Goal: Find specific page/section: Find specific page/section

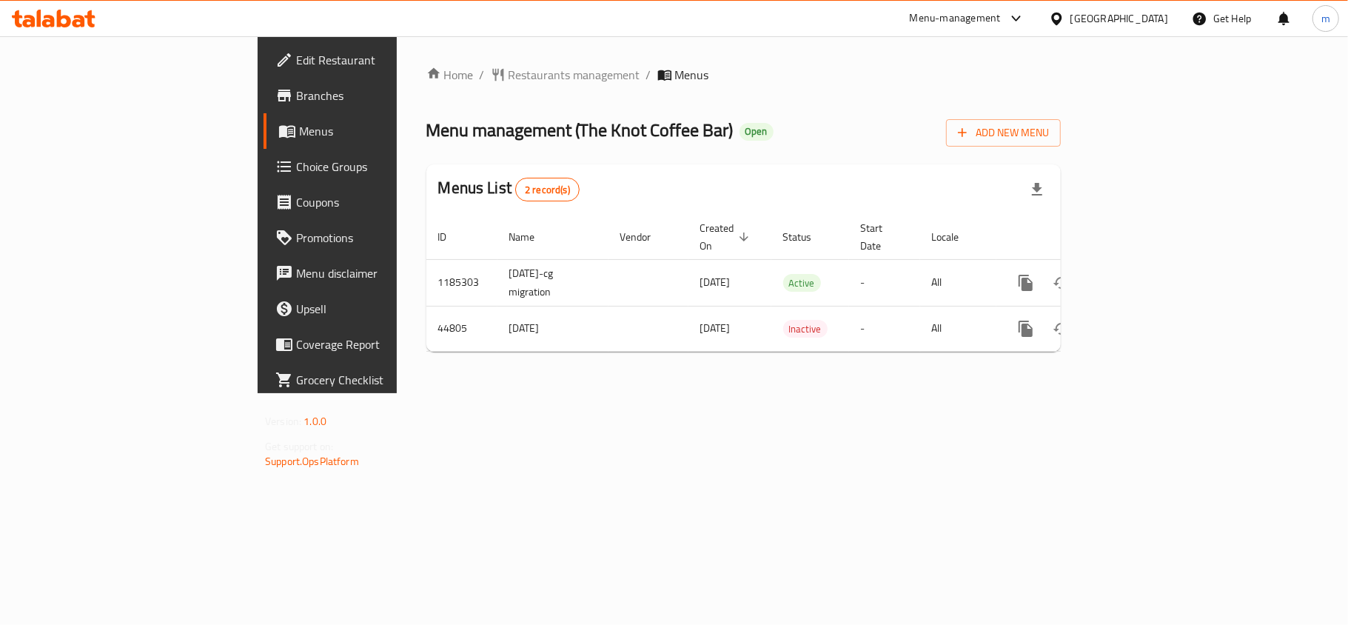
click at [1149, 19] on div "[GEOGRAPHIC_DATA]" at bounding box center [1119, 18] width 98 height 16
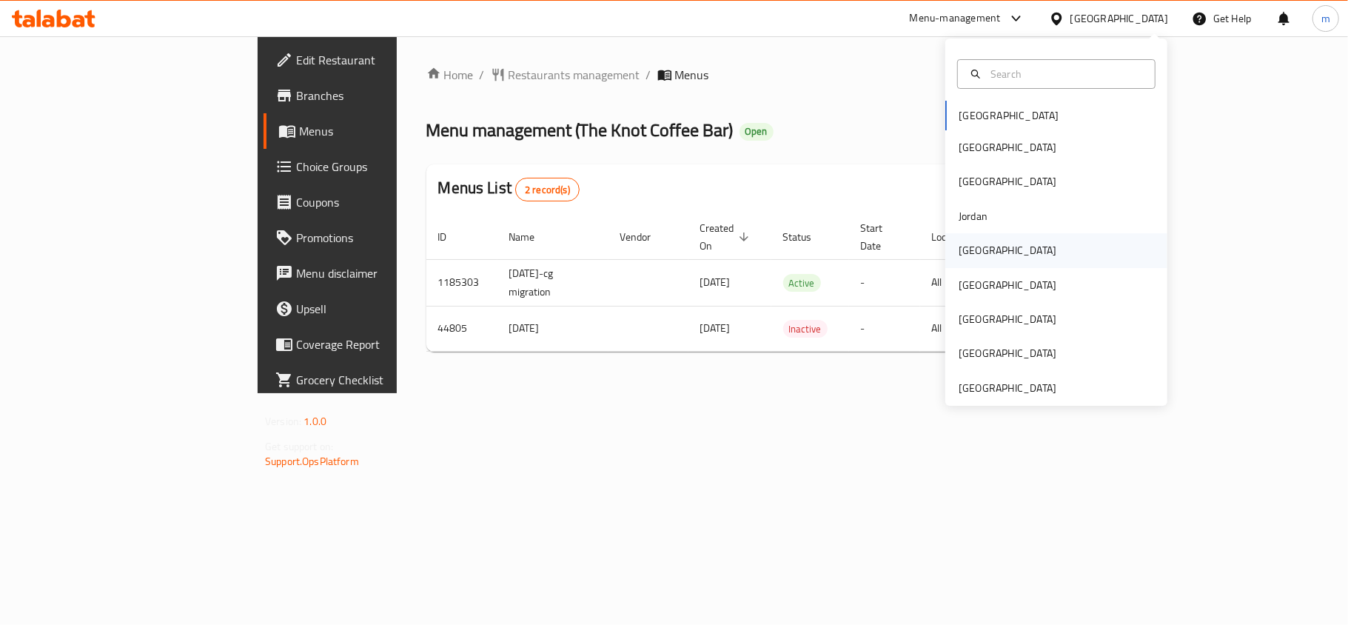
click at [959, 258] on div "[GEOGRAPHIC_DATA]" at bounding box center [1008, 250] width 98 height 16
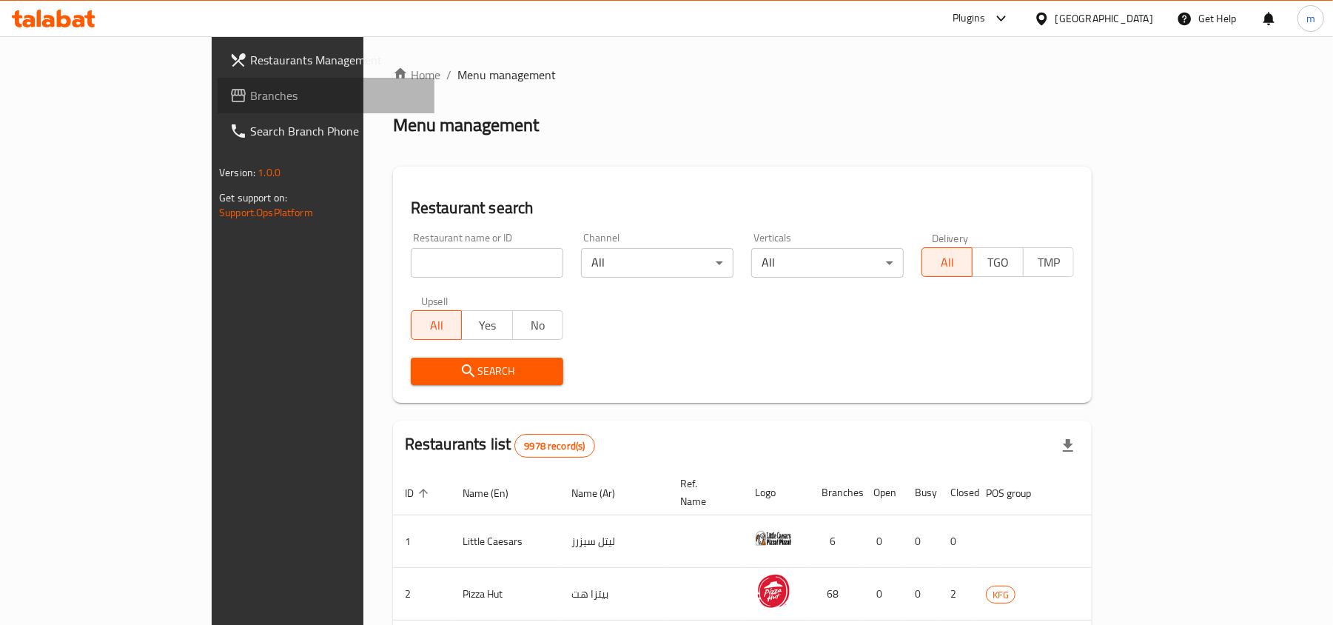
click at [250, 102] on span "Branches" at bounding box center [336, 96] width 172 height 18
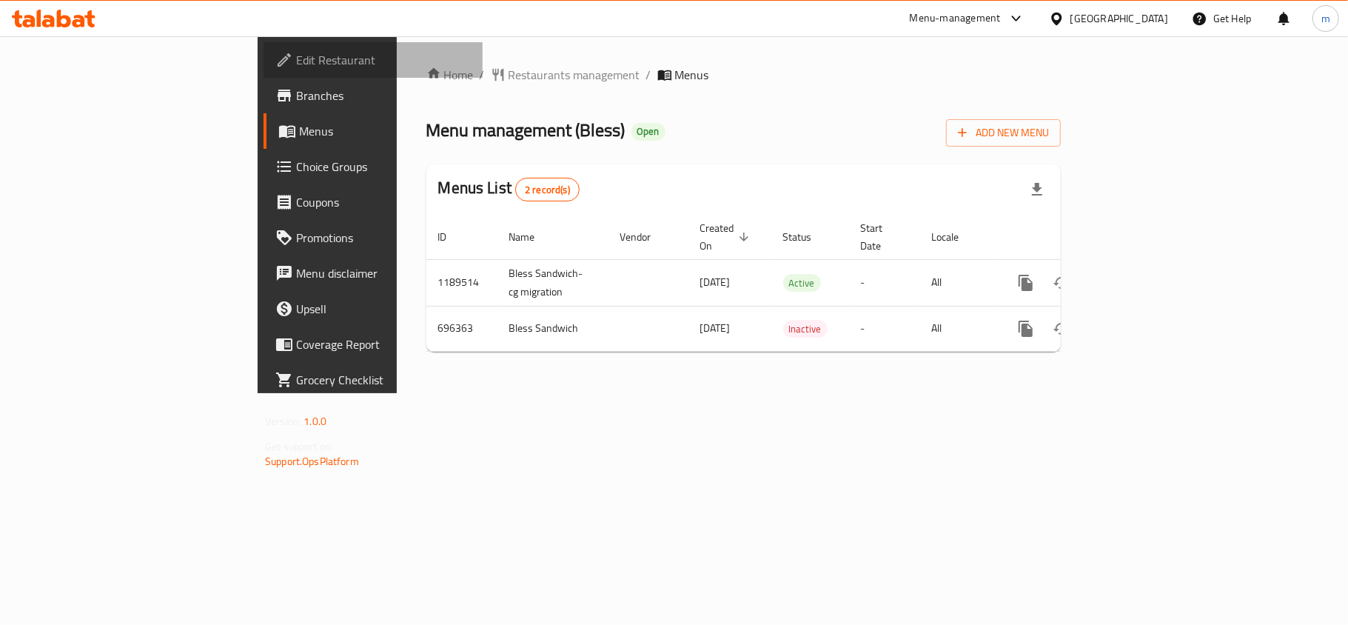
click at [296, 62] on span "Edit Restaurant" at bounding box center [383, 60] width 175 height 18
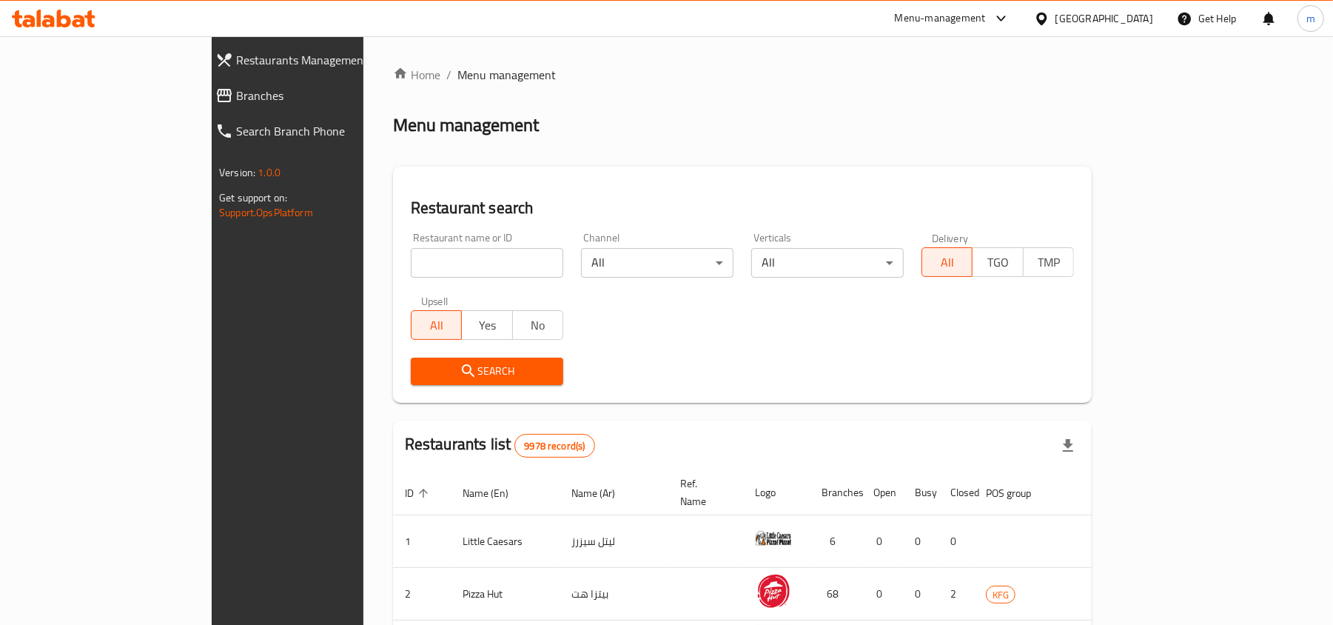
click at [411, 261] on input "search" at bounding box center [487, 263] width 153 height 30
paste input "643942"
type input "643942"
click button "Search" at bounding box center [487, 371] width 153 height 27
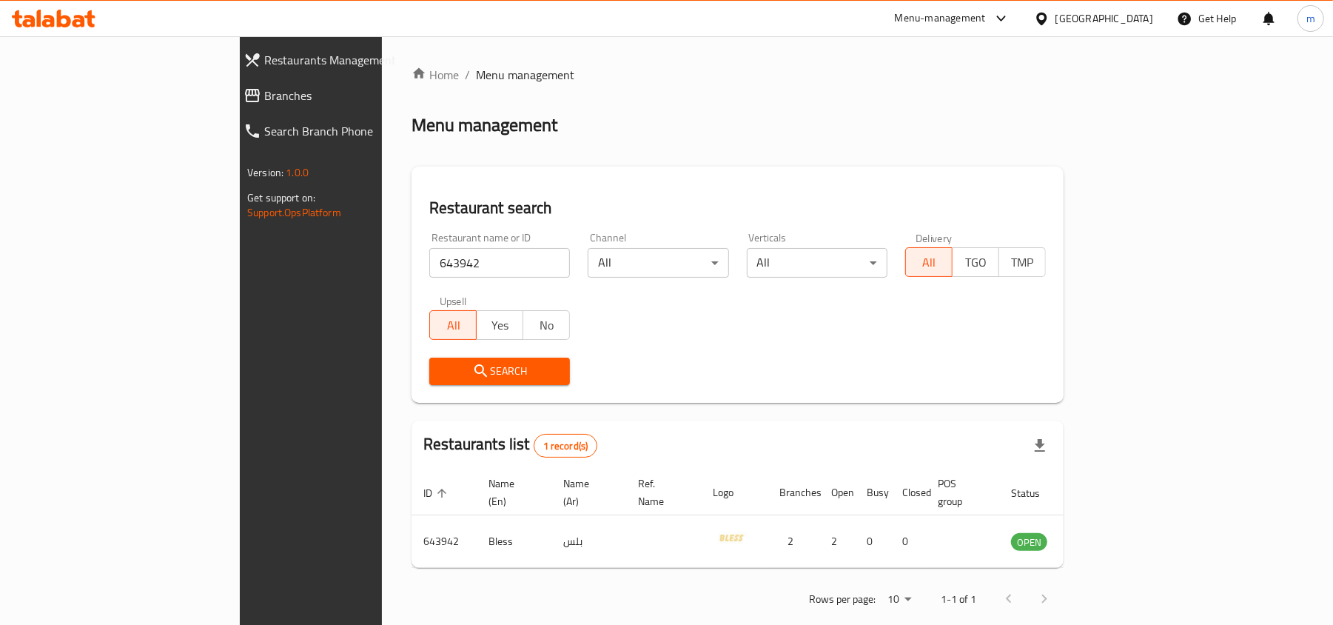
click at [1147, 16] on div "[GEOGRAPHIC_DATA]" at bounding box center [1105, 18] width 98 height 16
click at [52, 13] on icon at bounding box center [54, 19] width 84 height 18
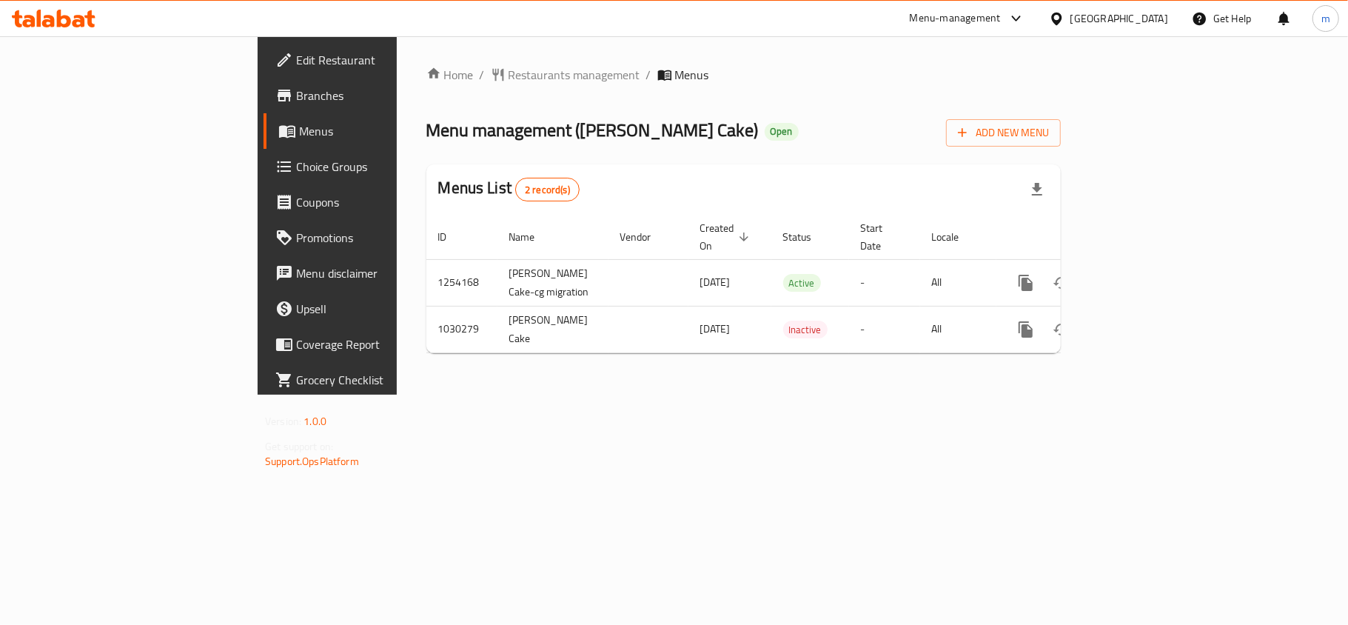
click at [296, 68] on span "Edit Restaurant" at bounding box center [383, 60] width 175 height 18
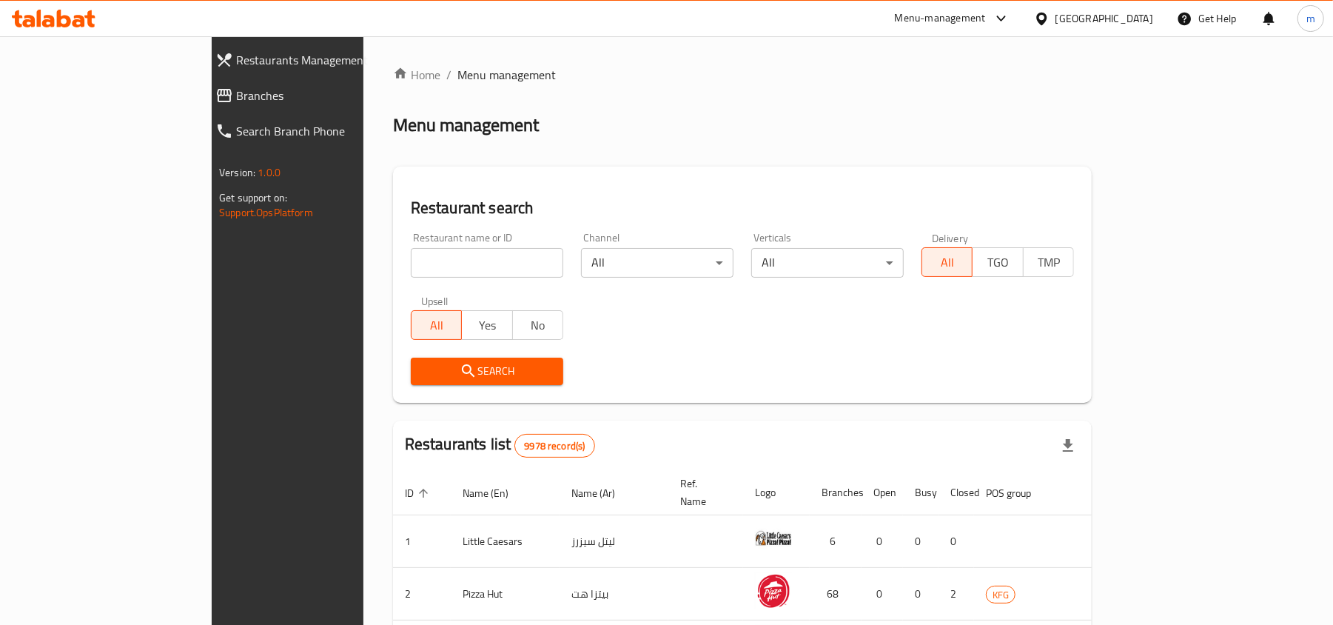
click at [411, 272] on input "search" at bounding box center [487, 263] width 153 height 30
paste input "661279"
type input "661279"
click button "Search" at bounding box center [487, 371] width 153 height 27
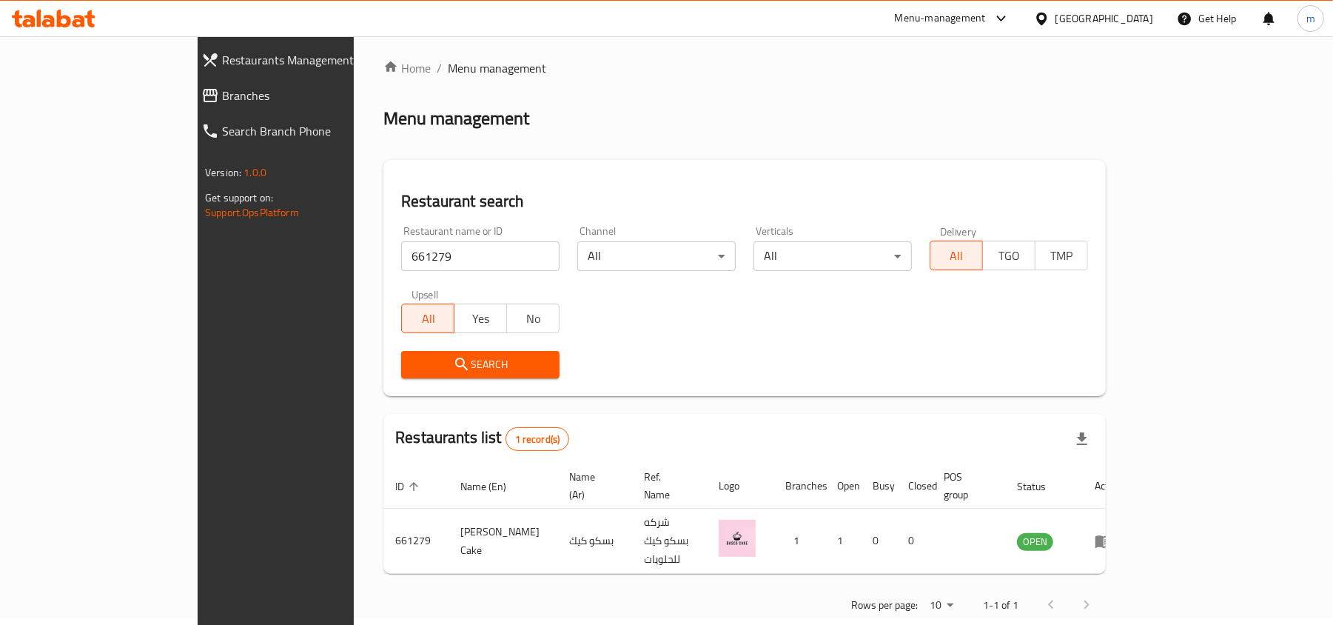
scroll to position [7, 0]
click at [1121, 12] on div "[GEOGRAPHIC_DATA]" at bounding box center [1105, 18] width 98 height 16
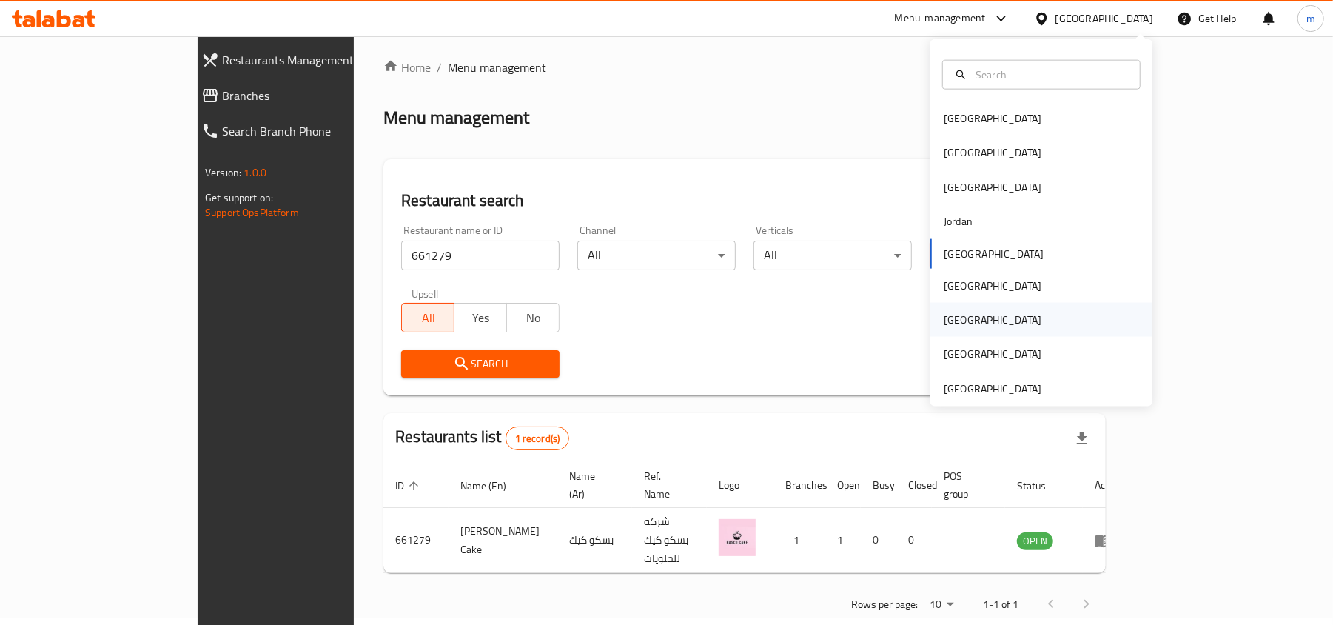
click at [951, 312] on div "[GEOGRAPHIC_DATA]" at bounding box center [993, 320] width 98 height 16
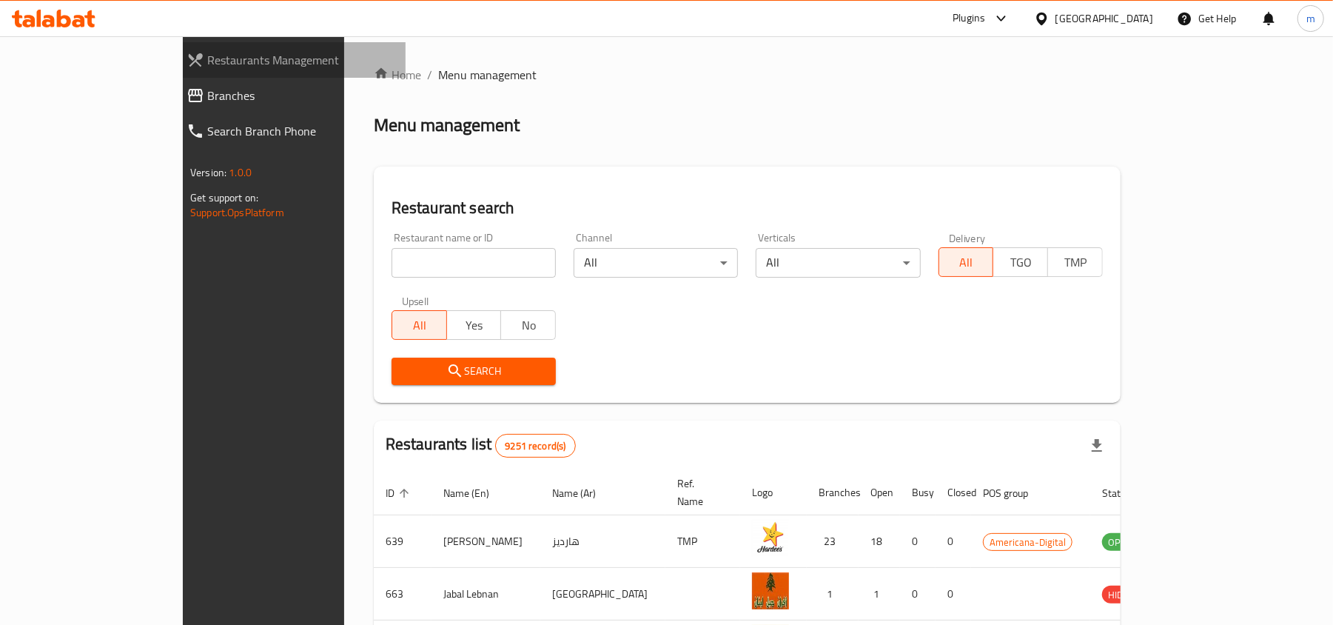
click at [207, 66] on span "Restaurants Management" at bounding box center [300, 60] width 187 height 18
click at [175, 84] on link "Branches" at bounding box center [290, 96] width 231 height 36
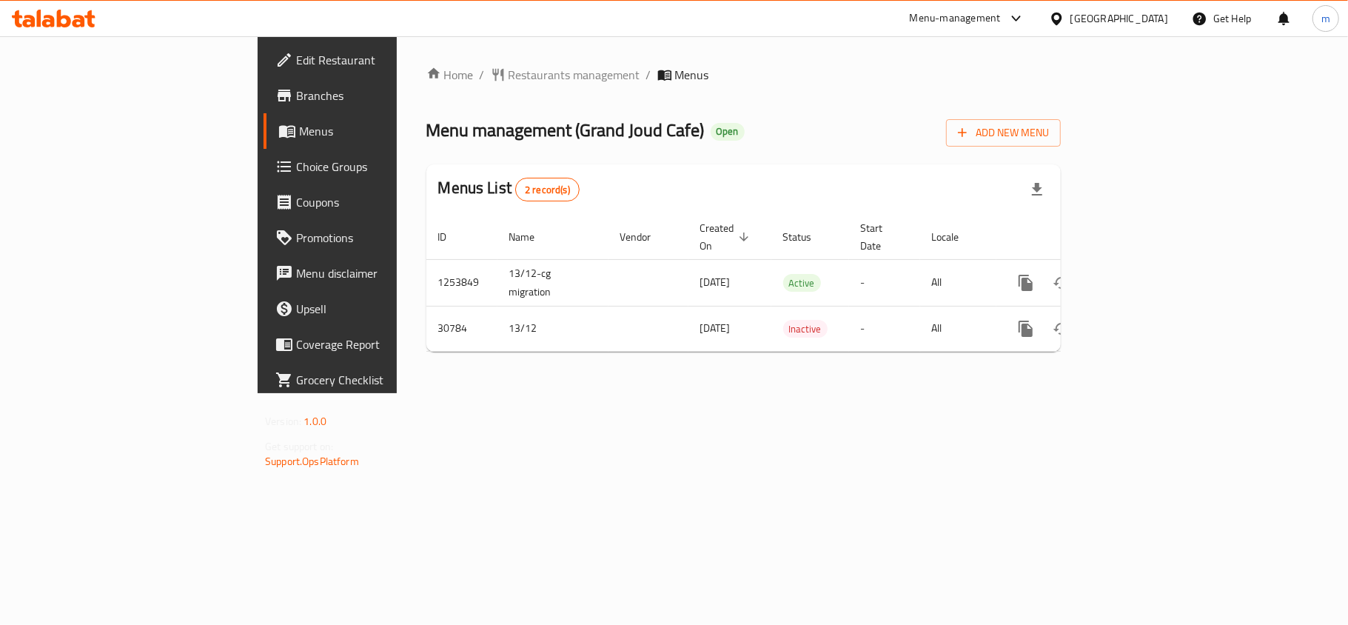
click at [296, 57] on span "Edit Restaurant" at bounding box center [383, 60] width 175 height 18
click at [296, 62] on span "Edit Restaurant" at bounding box center [383, 60] width 175 height 18
